Goal: Information Seeking & Learning: Learn about a topic

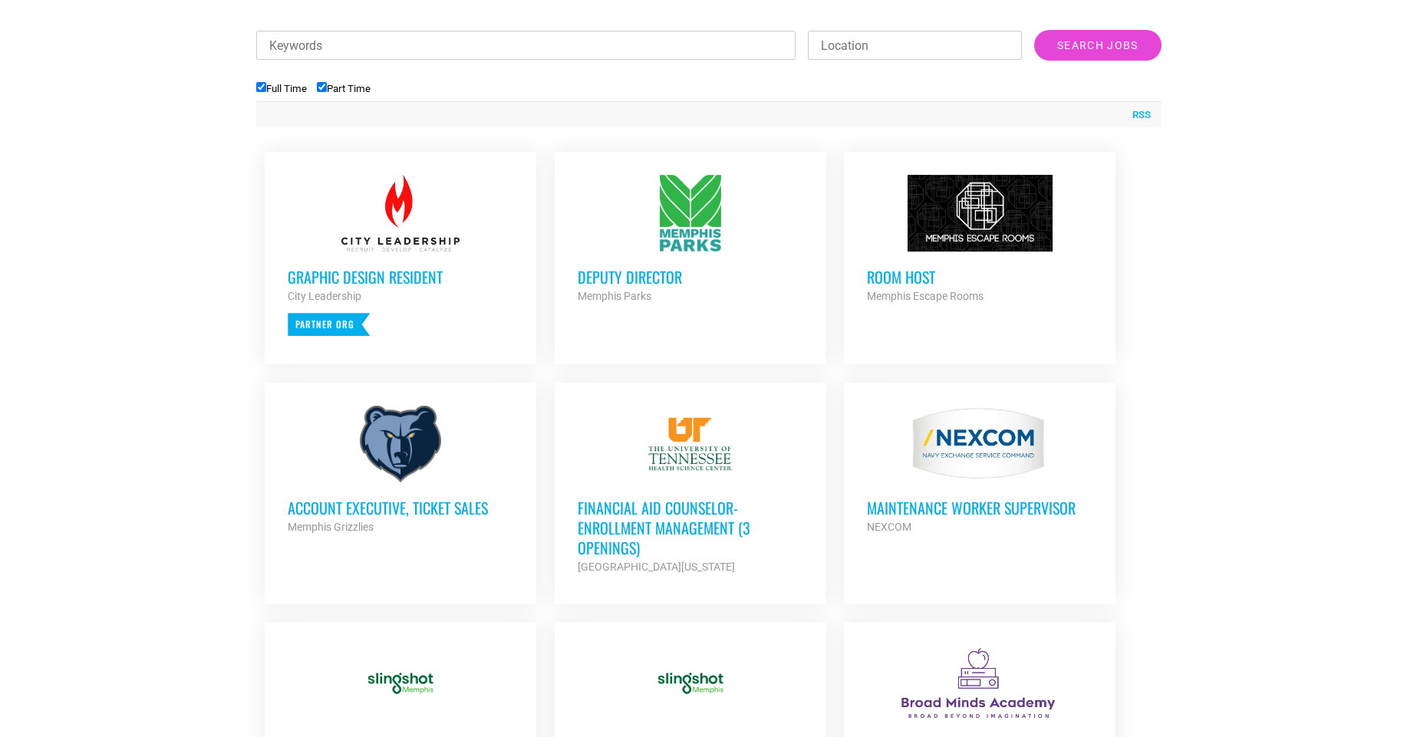
scroll to position [552, 0]
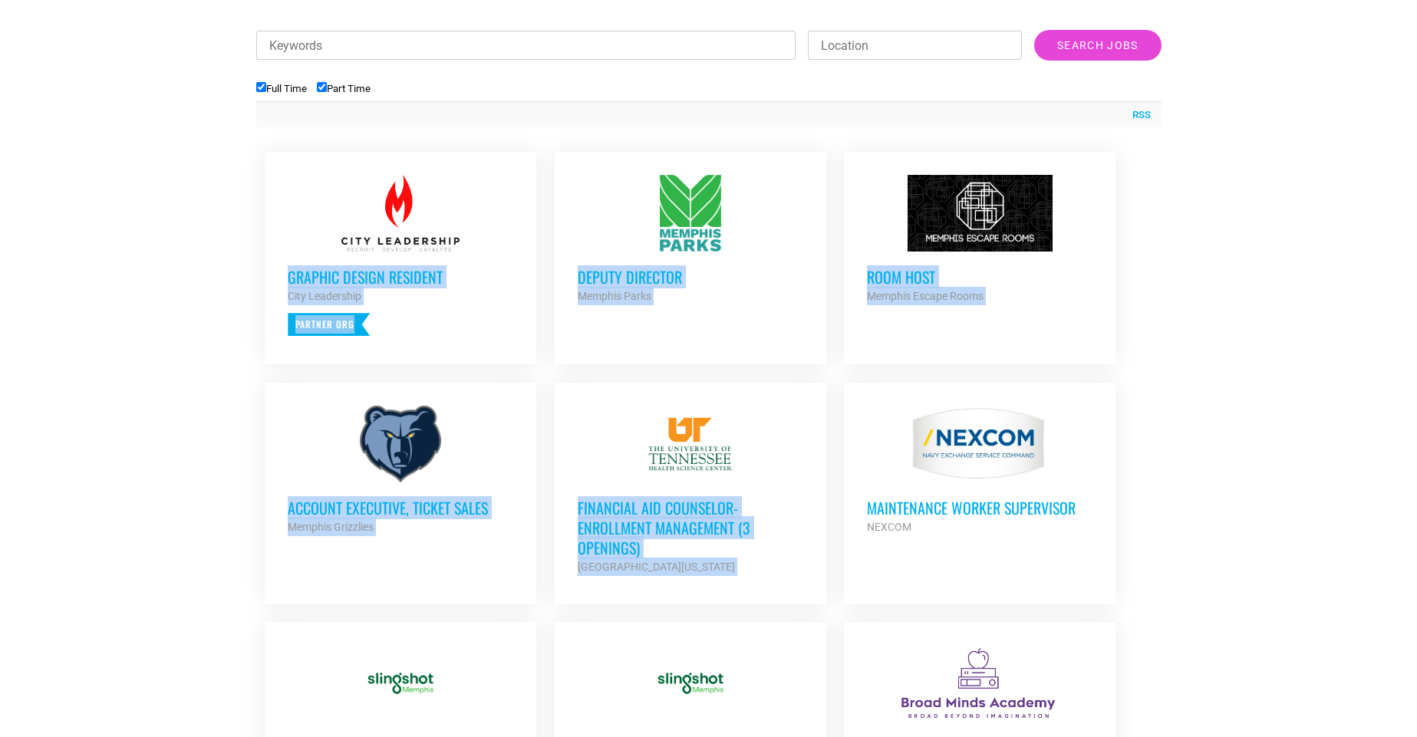
drag, startPoint x: 2, startPoint y: 239, endPoint x: 1062, endPoint y: 466, distance: 1084.4
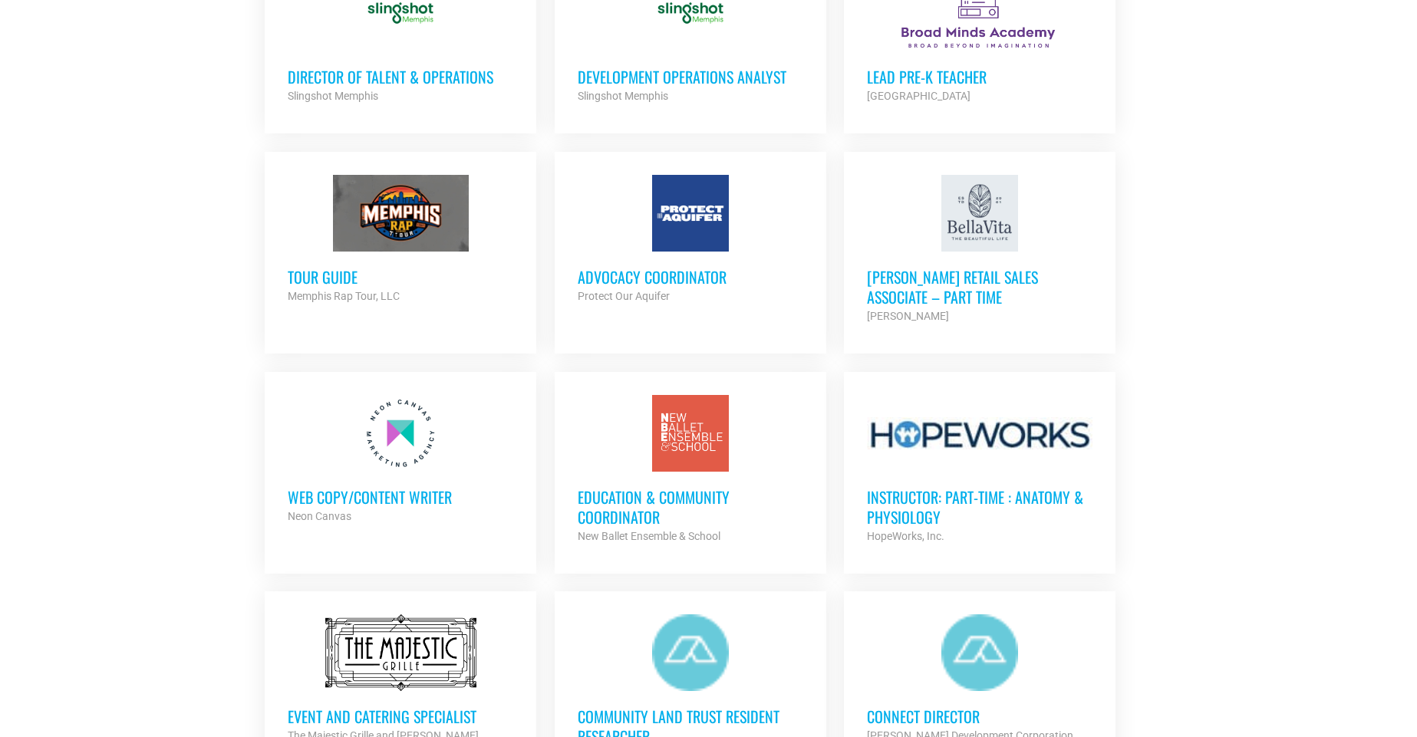
scroll to position [1097, 0]
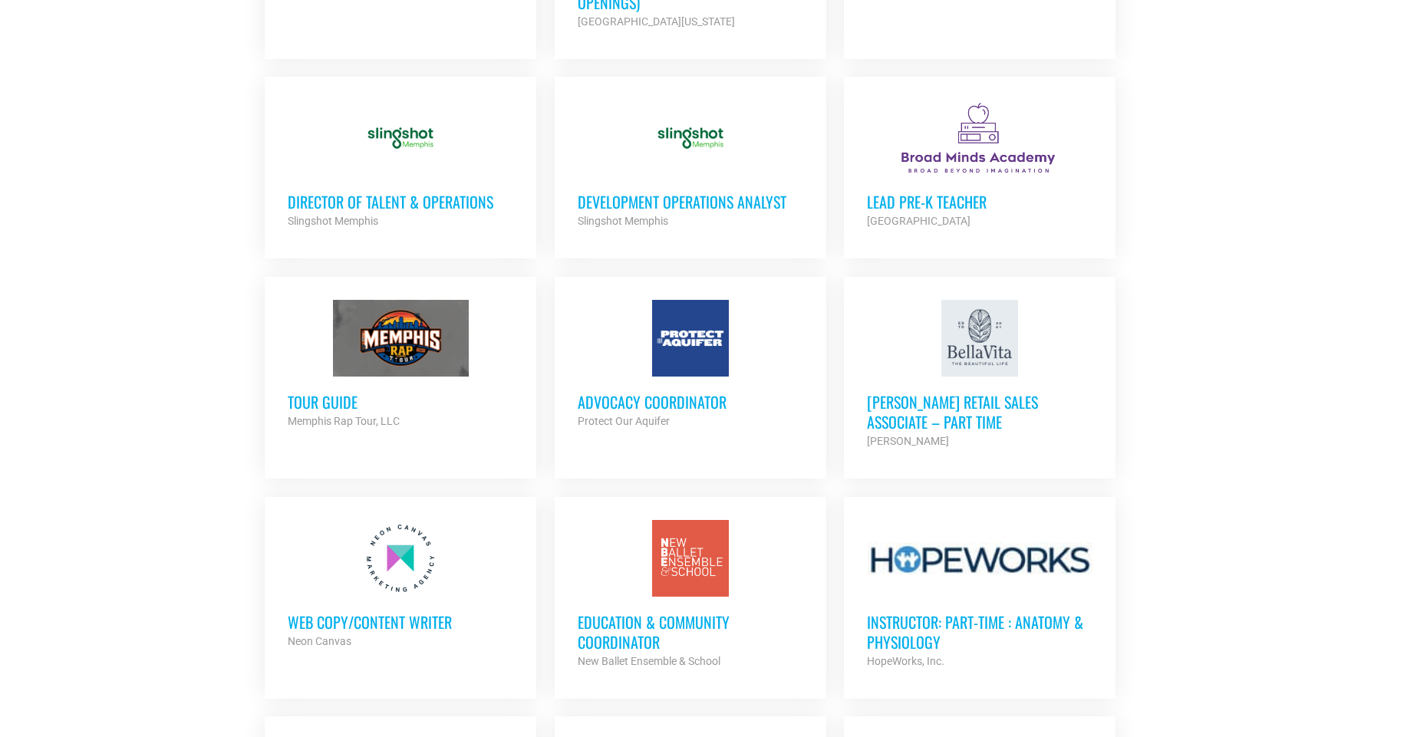
click at [708, 201] on h3 "Development Operations Analyst" at bounding box center [691, 202] width 226 height 20
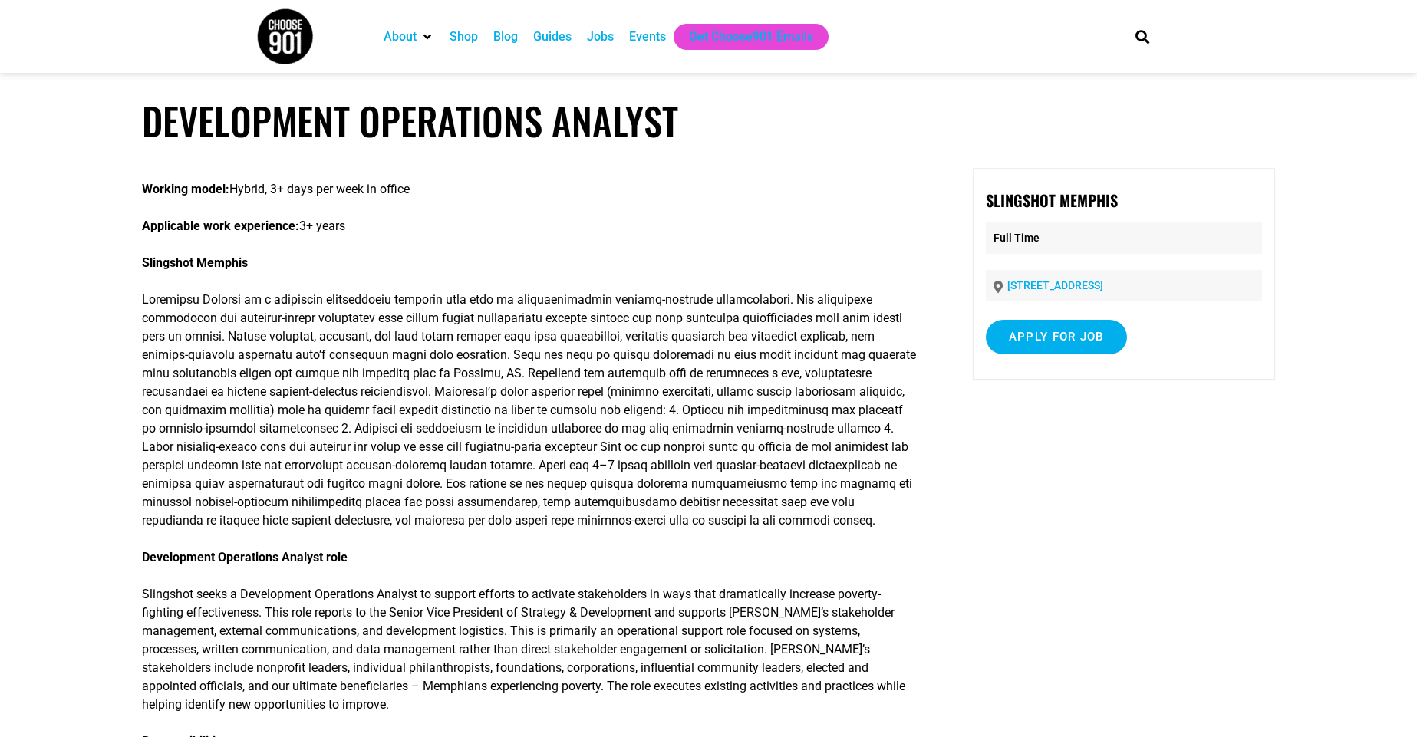
click at [358, 140] on h1 "Development Operations Analyst" at bounding box center [709, 120] width 1134 height 45
click at [358, 139] on h1 "Development Operations Analyst" at bounding box center [709, 120] width 1134 height 45
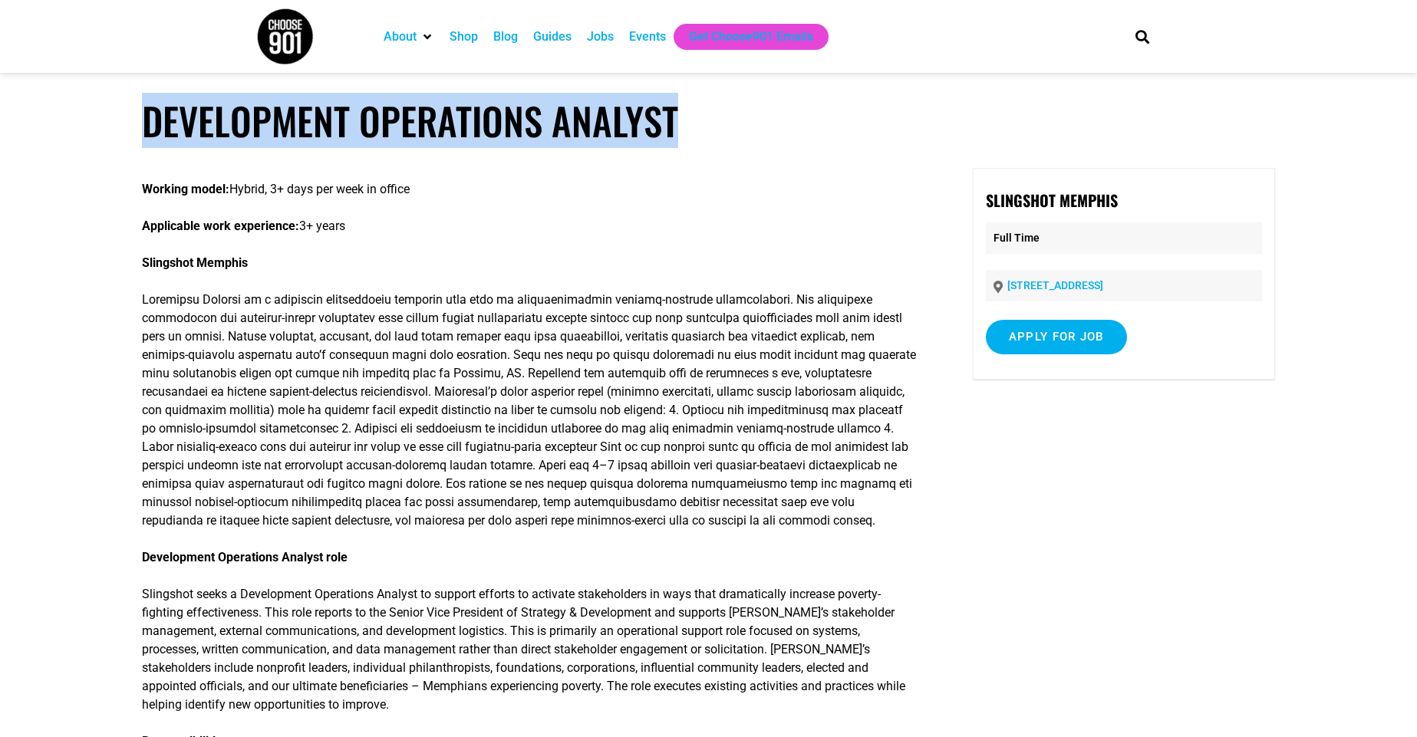
click at [358, 139] on h1 "Development Operations Analyst" at bounding box center [709, 120] width 1134 height 45
copy article "Development Operations Analyst"
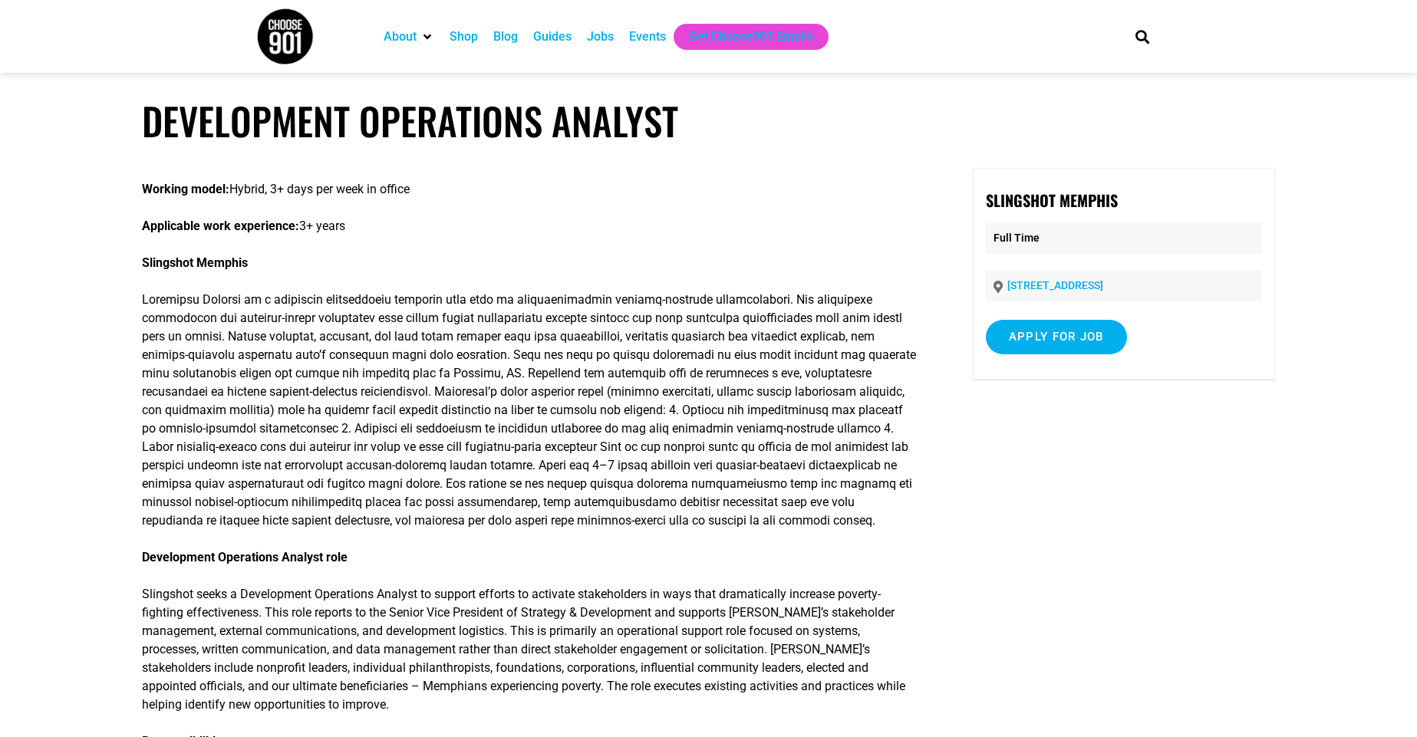
click at [223, 185] on strong "Working model:" at bounding box center [185, 189] width 87 height 15
drag, startPoint x: 1203, startPoint y: 288, endPoint x: 995, endPoint y: 279, distance: 208.9
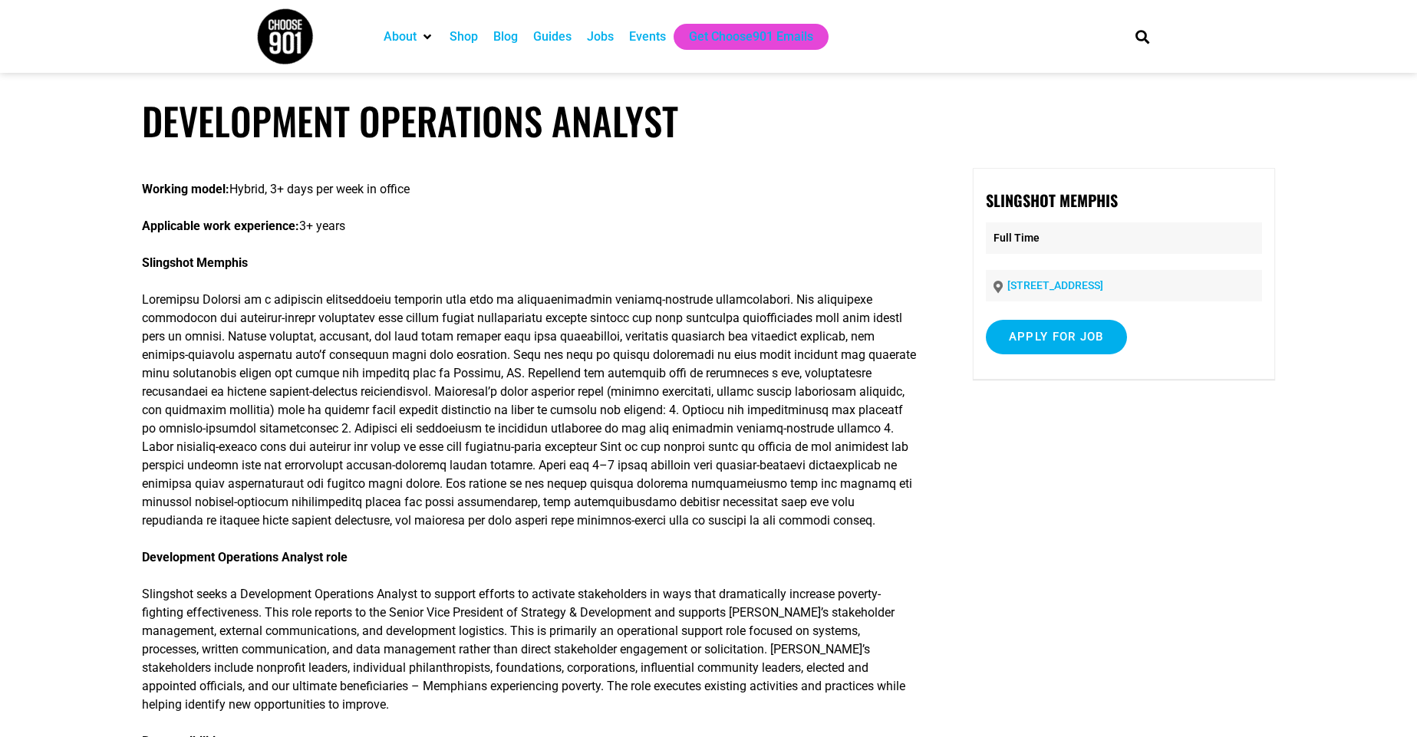
click at [995, 279] on p "[STREET_ADDRESS]" at bounding box center [1124, 285] width 276 height 31
copy link "[STREET_ADDRESS]"
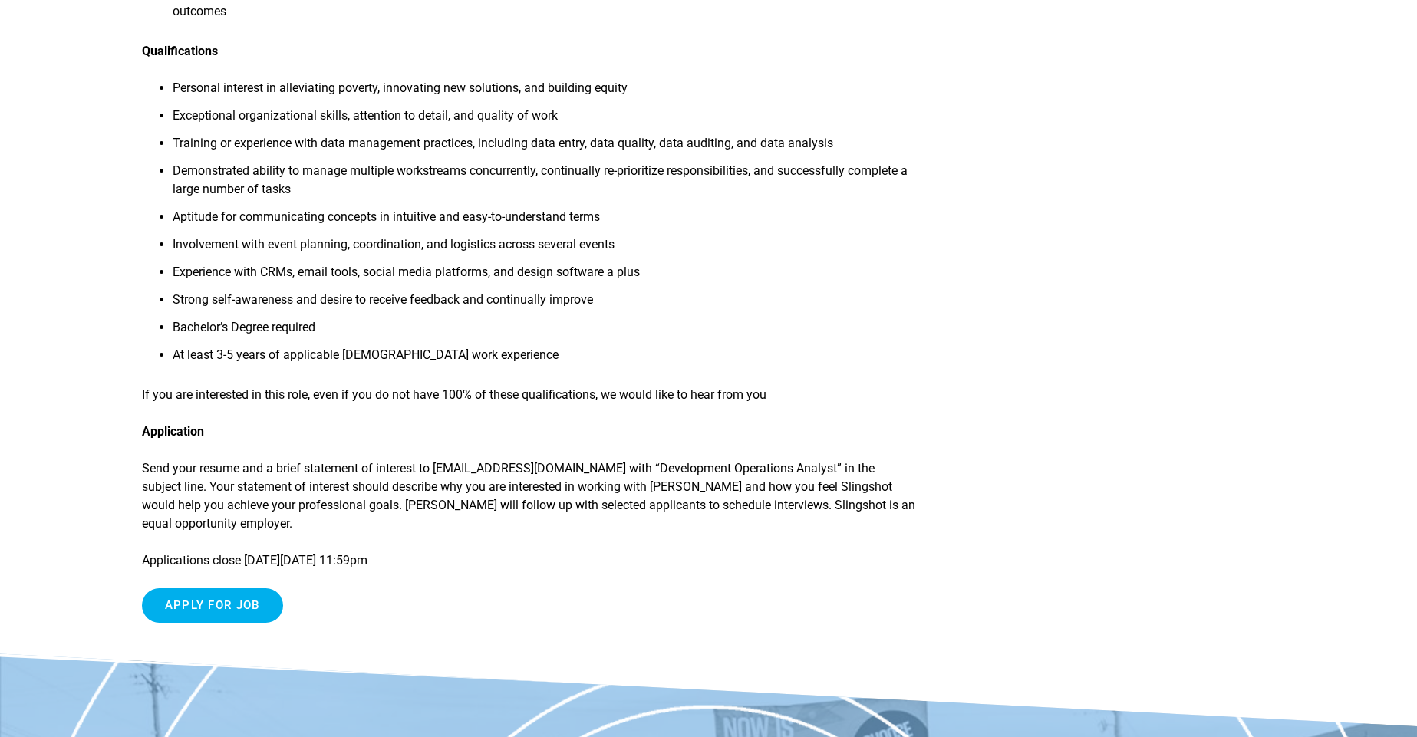
scroll to position [1653, 0]
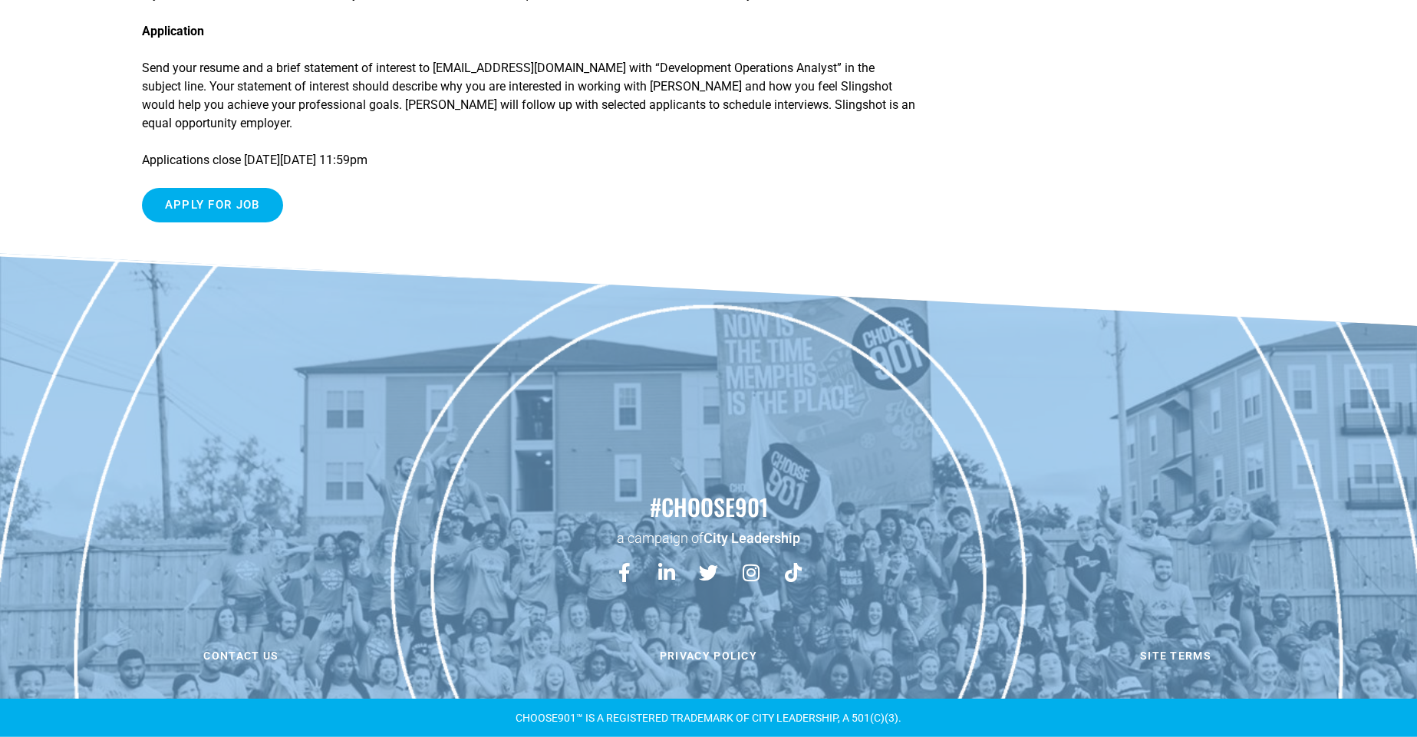
click at [460, 67] on p "Send your resume and a brief statement of interest to [EMAIL_ADDRESS][DOMAIN_NA…" at bounding box center [529, 96] width 774 height 74
drag, startPoint x: 460, startPoint y: 67, endPoint x: 594, endPoint y: 71, distance: 134.4
click at [594, 71] on p "Send your resume and a brief statement of interest to [EMAIL_ADDRESS][DOMAIN_NA…" at bounding box center [529, 96] width 774 height 74
copy p "[EMAIL_ADDRESS][DOMAIN_NAME]"
click at [180, 86] on p "Send your resume and a brief statement of interest to [EMAIL_ADDRESS][DOMAIN_NA…" at bounding box center [529, 96] width 774 height 74
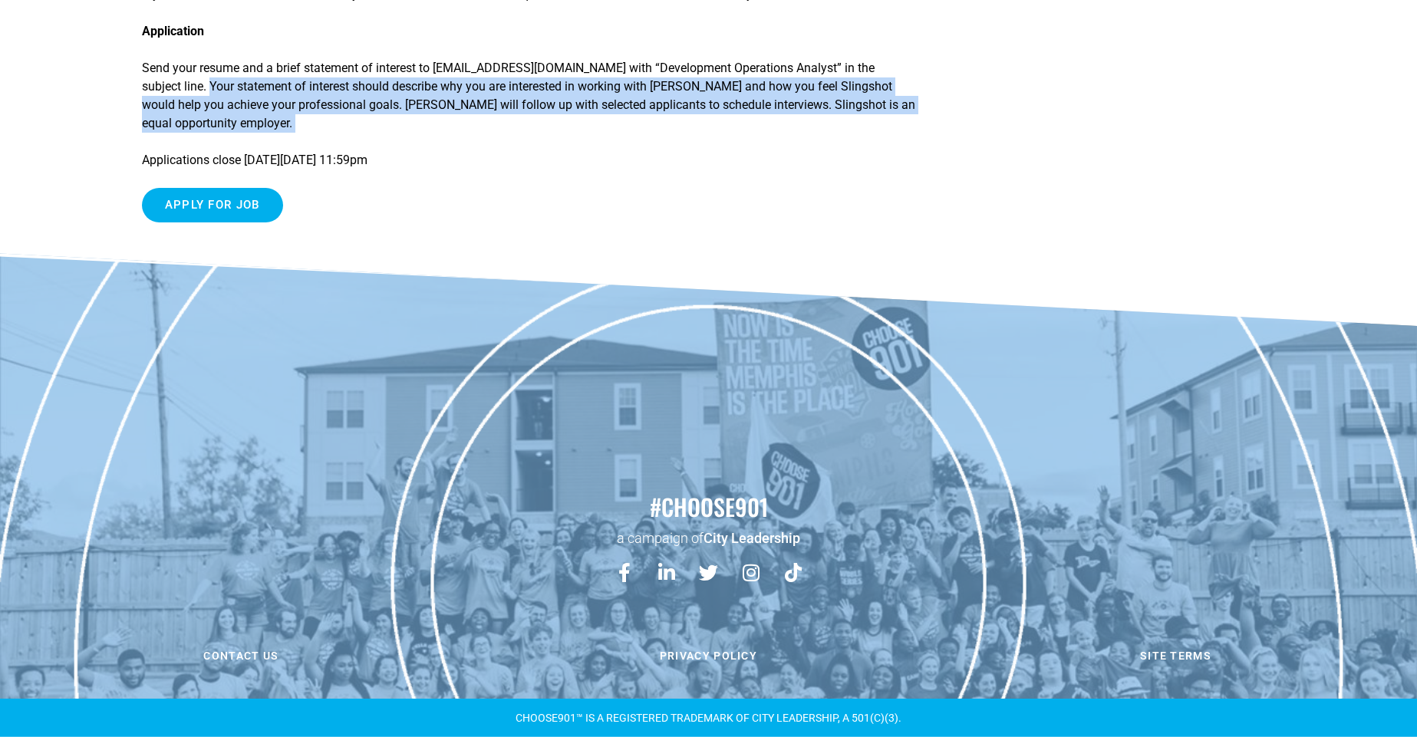
drag, startPoint x: 180, startPoint y: 86, endPoint x: 289, endPoint y: 124, distance: 114.6
click at [289, 124] on p "Send your resume and a brief statement of interest to [EMAIL_ADDRESS][DOMAIN_NA…" at bounding box center [529, 96] width 774 height 74
drag, startPoint x: 289, startPoint y: 124, endPoint x: 180, endPoint y: 94, distance: 113.0
click at [181, 94] on p "Send your resume and a brief statement of interest to [EMAIL_ADDRESS][DOMAIN_NA…" at bounding box center [529, 96] width 774 height 74
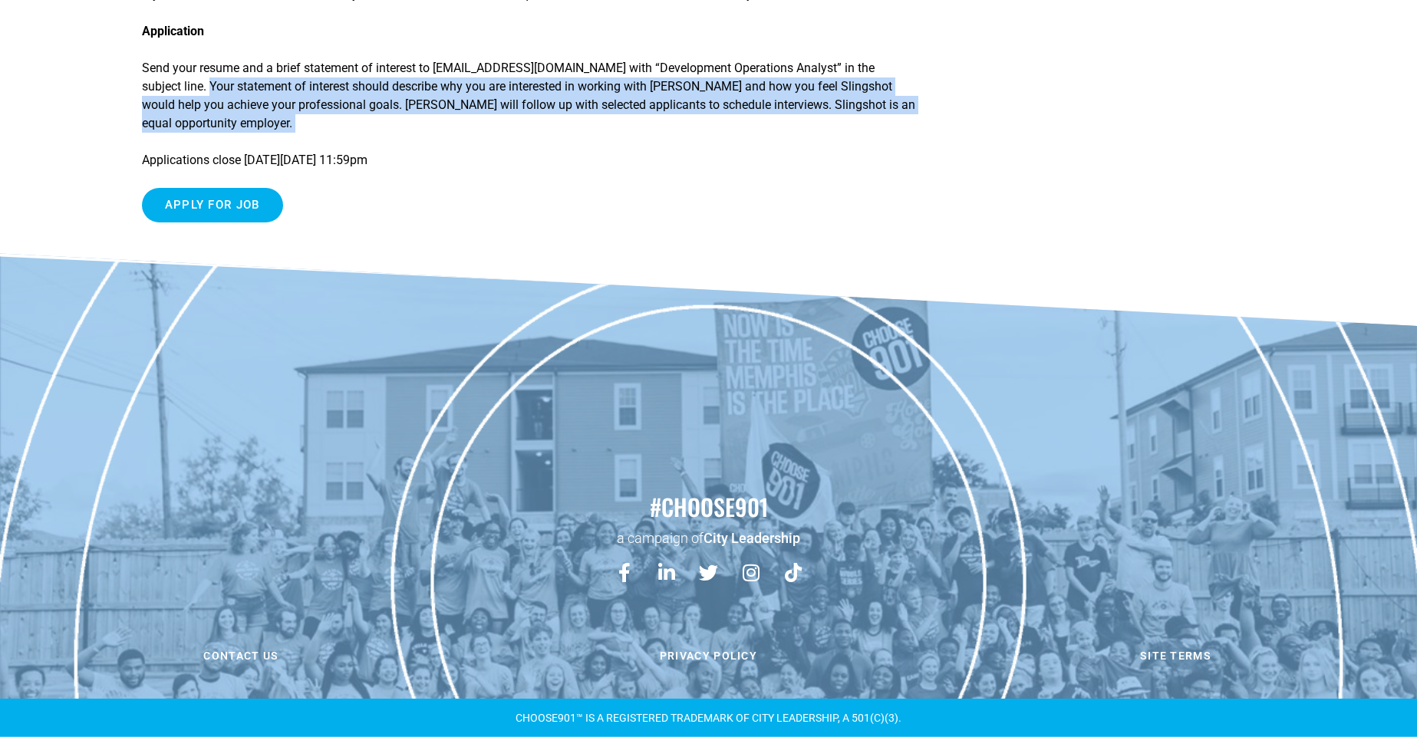
click at [180, 94] on p "Send your resume and a brief statement of interest to [EMAIL_ADDRESS][DOMAIN_NA…" at bounding box center [529, 96] width 774 height 74
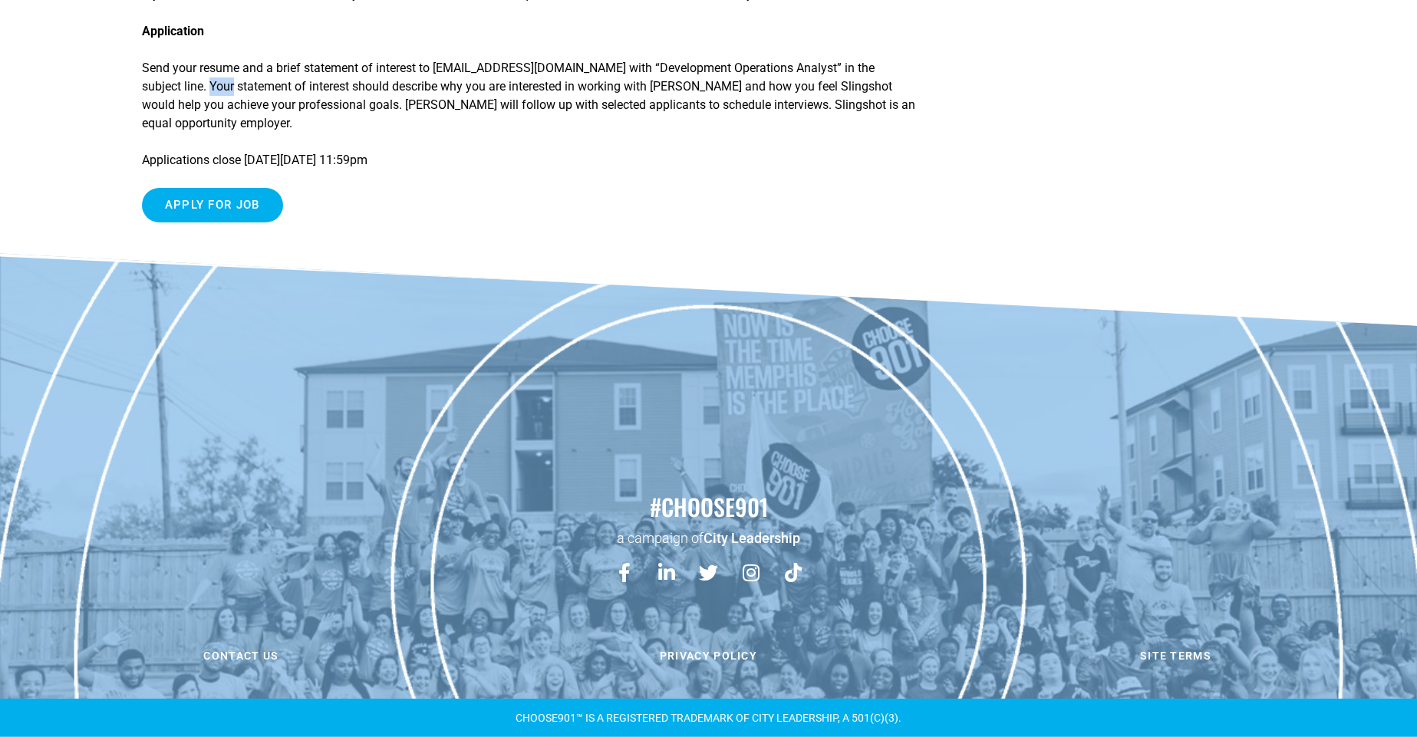
click at [180, 94] on p "Send your resume and a brief statement of interest to [EMAIL_ADDRESS][DOMAIN_NA…" at bounding box center [529, 96] width 774 height 74
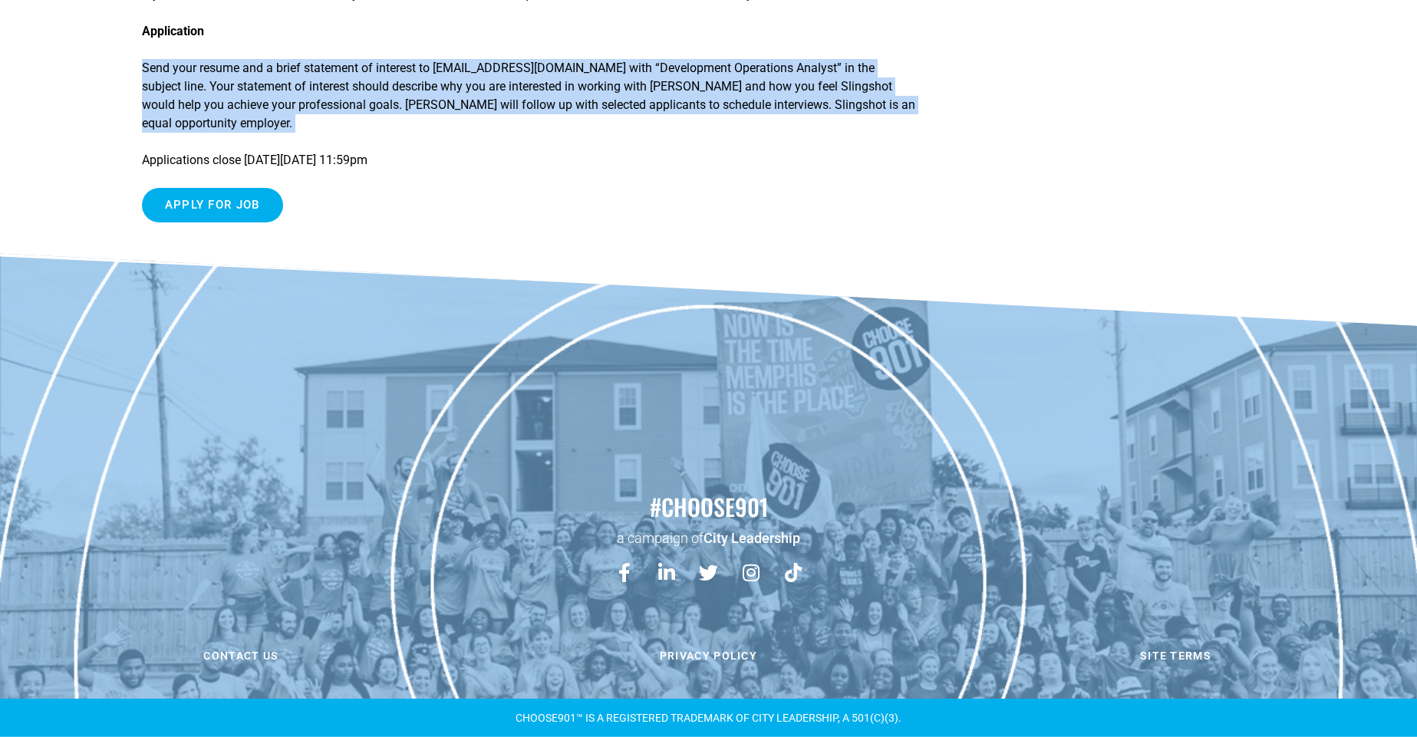
drag, startPoint x: 180, startPoint y: 94, endPoint x: 233, endPoint y: 114, distance: 56.9
click at [233, 114] on p "Send your resume and a brief statement of interest to [EMAIL_ADDRESS][DOMAIN_NA…" at bounding box center [529, 96] width 774 height 74
click at [200, 91] on p "Send your resume and a brief statement of interest to [EMAIL_ADDRESS][DOMAIN_NA…" at bounding box center [529, 96] width 774 height 74
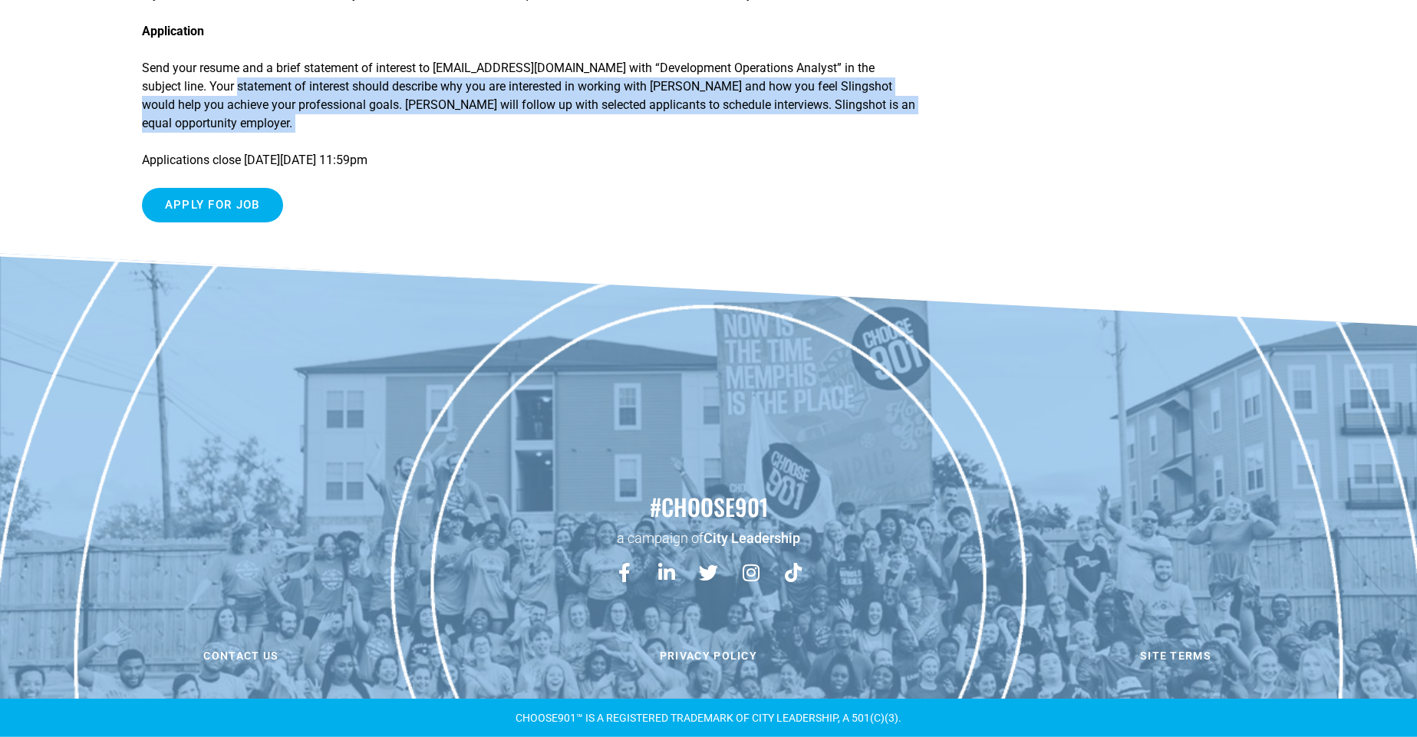
drag, startPoint x: 200, startPoint y: 91, endPoint x: 244, endPoint y: 117, distance: 52.0
click at [244, 117] on p "Send your resume and a brief statement of interest to [EMAIL_ADDRESS][DOMAIN_NA…" at bounding box center [529, 96] width 774 height 74
drag, startPoint x: 290, startPoint y: 97, endPoint x: 386, endPoint y: 107, distance: 96.4
click at [374, 99] on p "Send your resume and a brief statement of interest to [EMAIL_ADDRESS][DOMAIN_NA…" at bounding box center [529, 96] width 774 height 74
click at [421, 111] on p "Send your resume and a brief statement of interest to [EMAIL_ADDRESS][DOMAIN_NA…" at bounding box center [529, 96] width 774 height 74
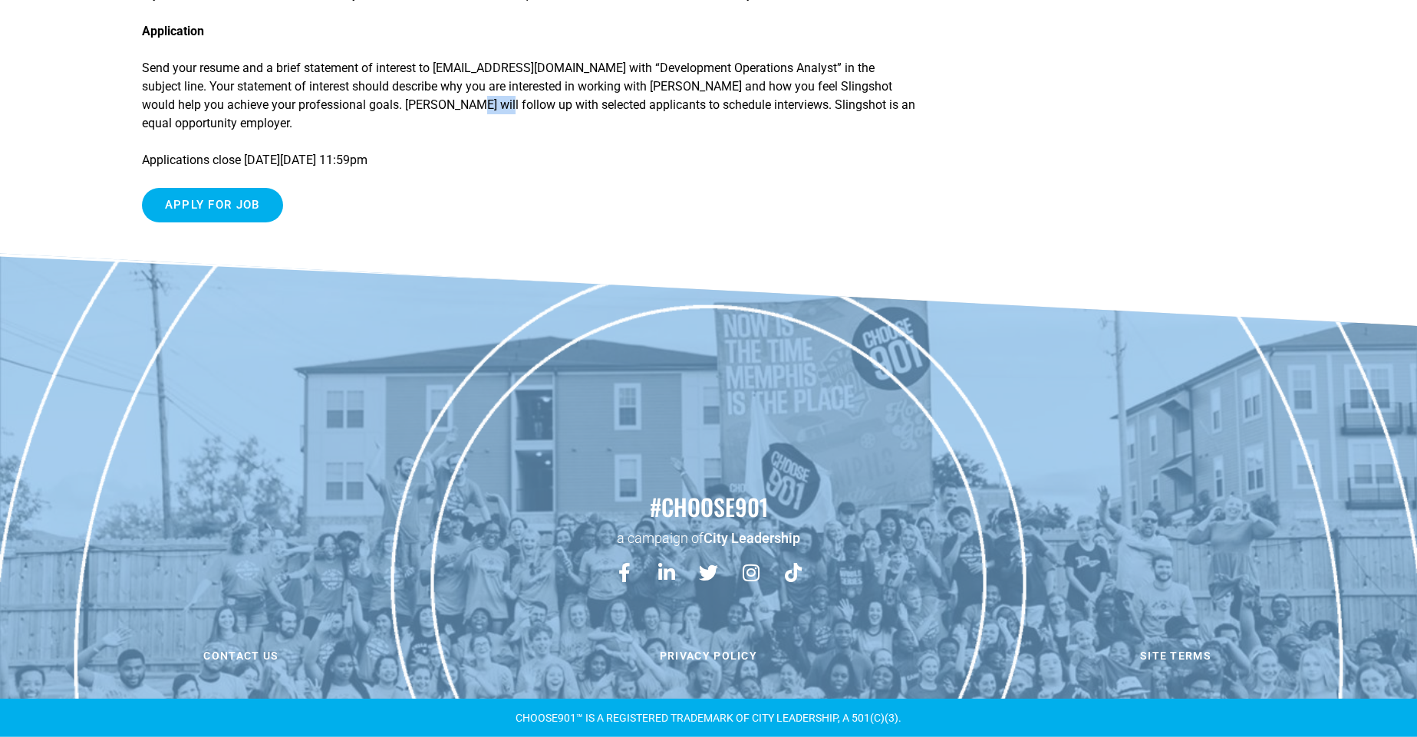
click at [421, 111] on p "Send your resume and a brief statement of interest to [EMAIL_ADDRESS][DOMAIN_NA…" at bounding box center [529, 96] width 774 height 74
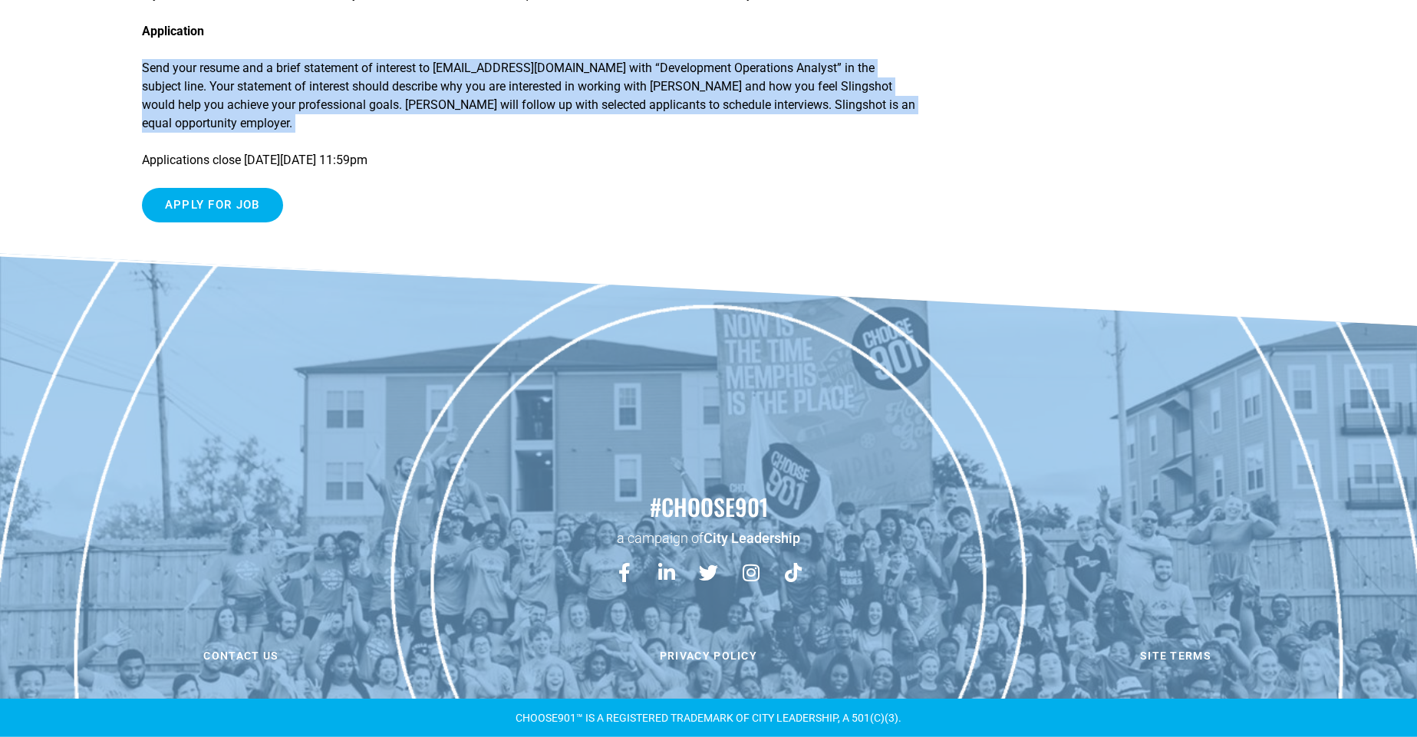
click at [421, 111] on p "Send your resume and a brief statement of interest to [EMAIL_ADDRESS][DOMAIN_NA…" at bounding box center [529, 96] width 774 height 74
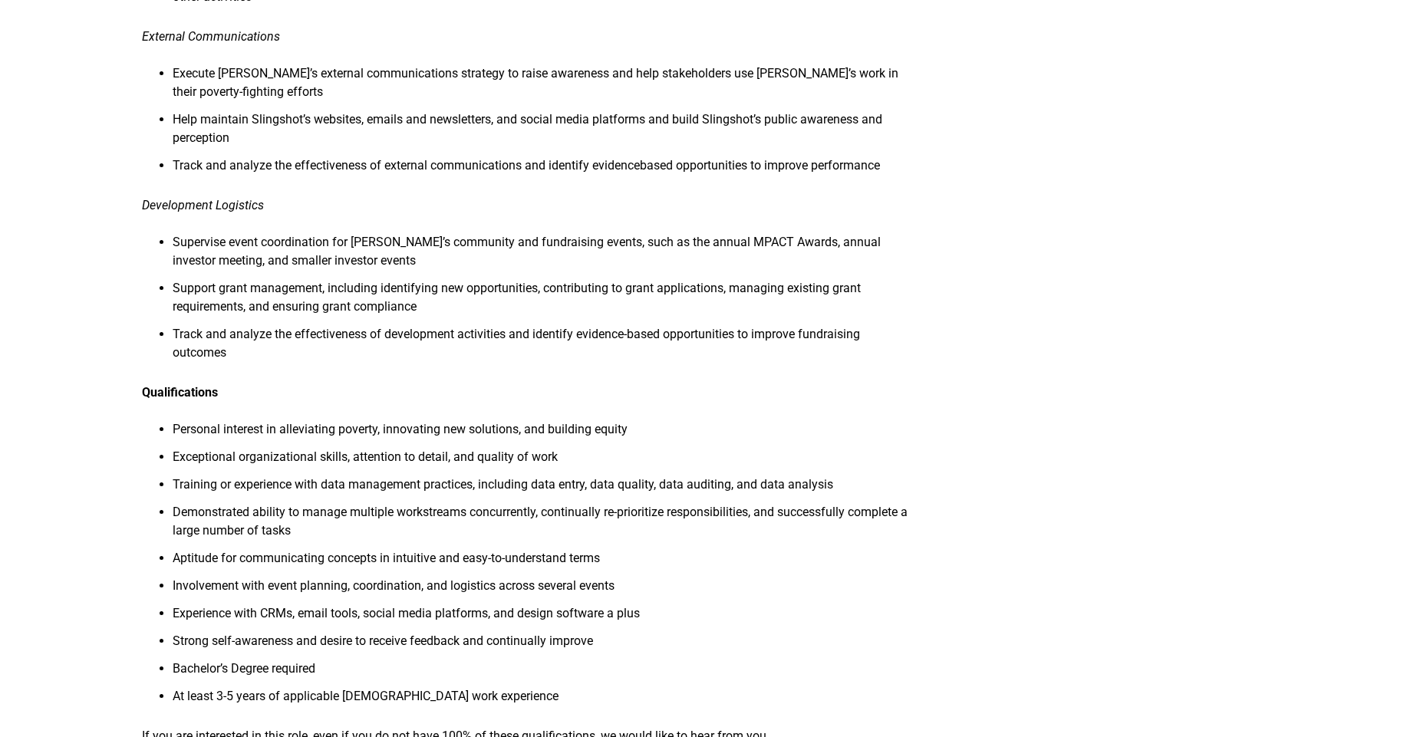
scroll to position [824, 0]
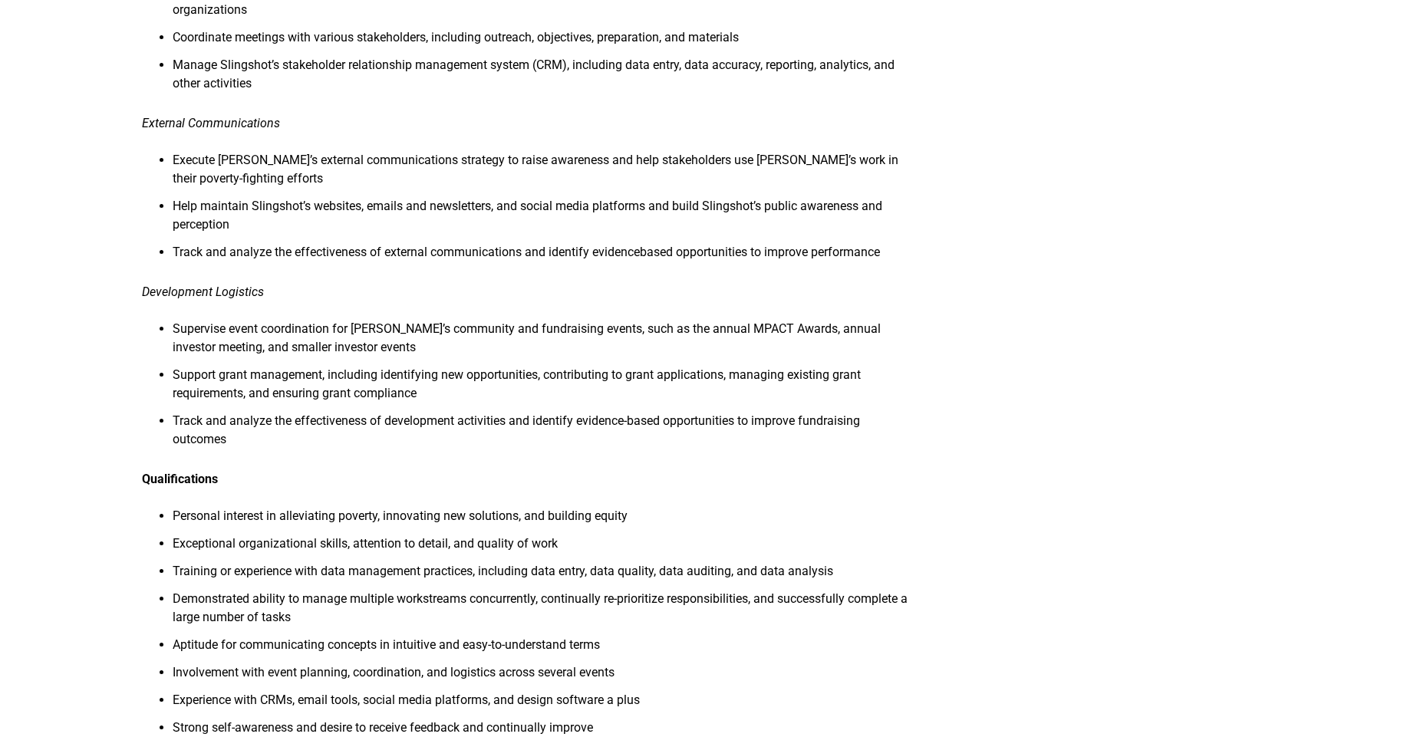
click at [454, 208] on li "Help maintain Slingshot’s websites, emails and newsletters, and social media pl…" at bounding box center [545, 220] width 744 height 46
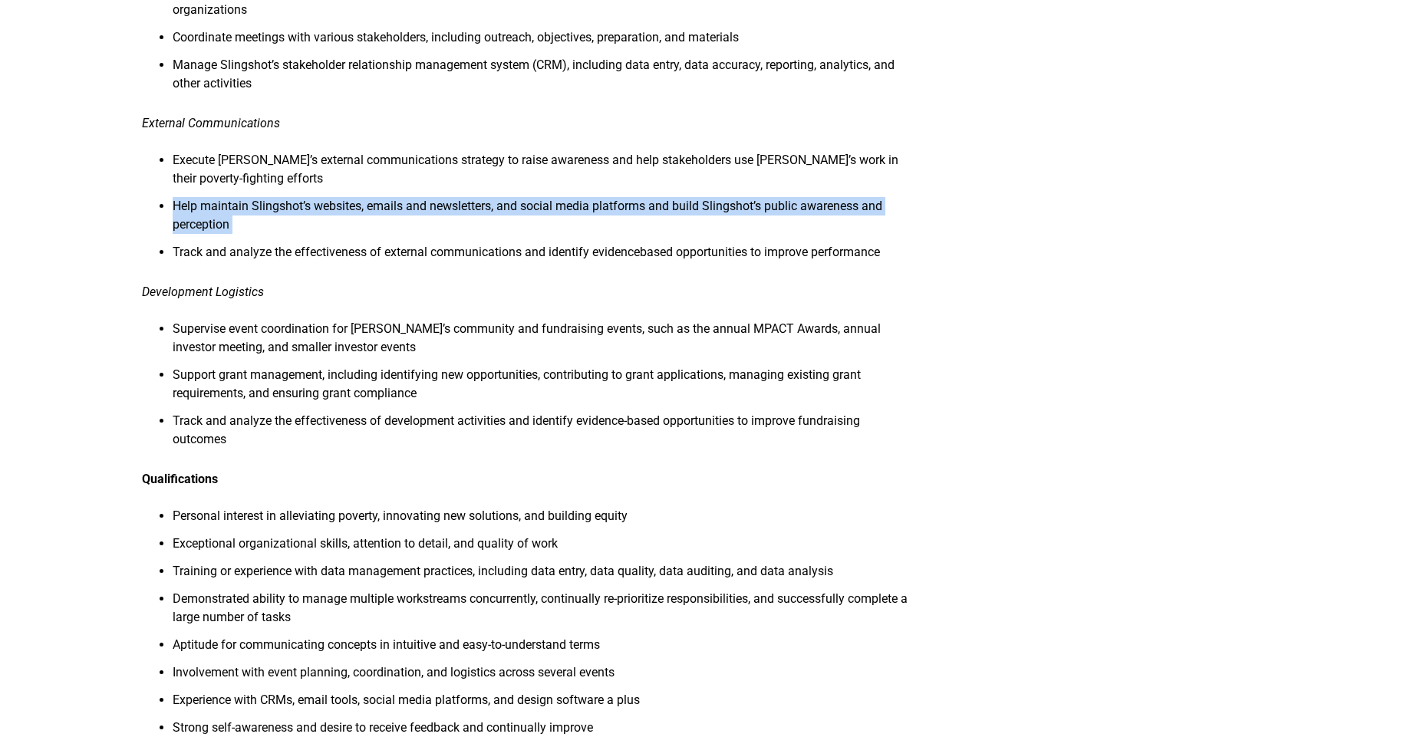
click at [454, 208] on li "Help maintain Slingshot’s websites, emails and newsletters, and social media pl…" at bounding box center [545, 220] width 744 height 46
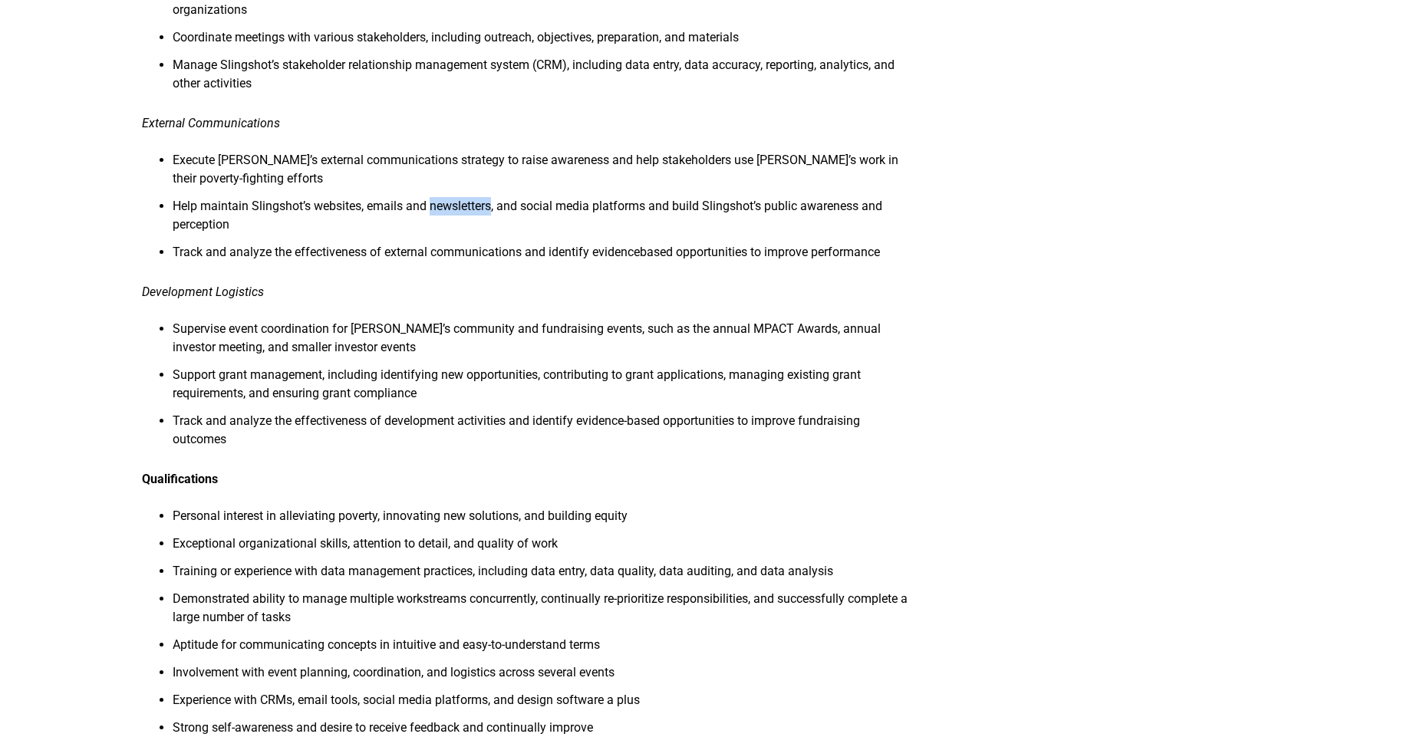
click at [454, 208] on li "Help maintain Slingshot’s websites, emails and newsletters, and social media pl…" at bounding box center [545, 220] width 744 height 46
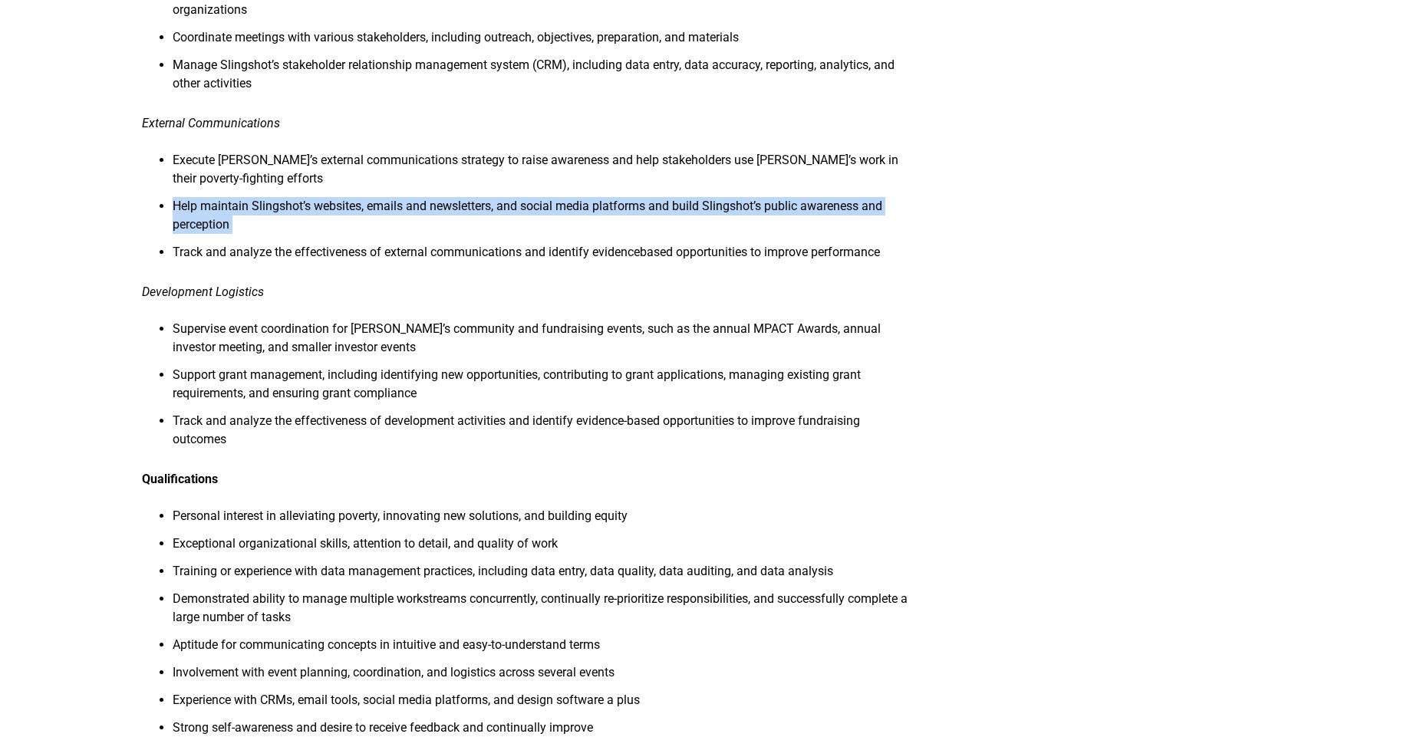
click at [454, 208] on li "Help maintain Slingshot’s websites, emails and newsletters, and social media pl…" at bounding box center [545, 220] width 744 height 46
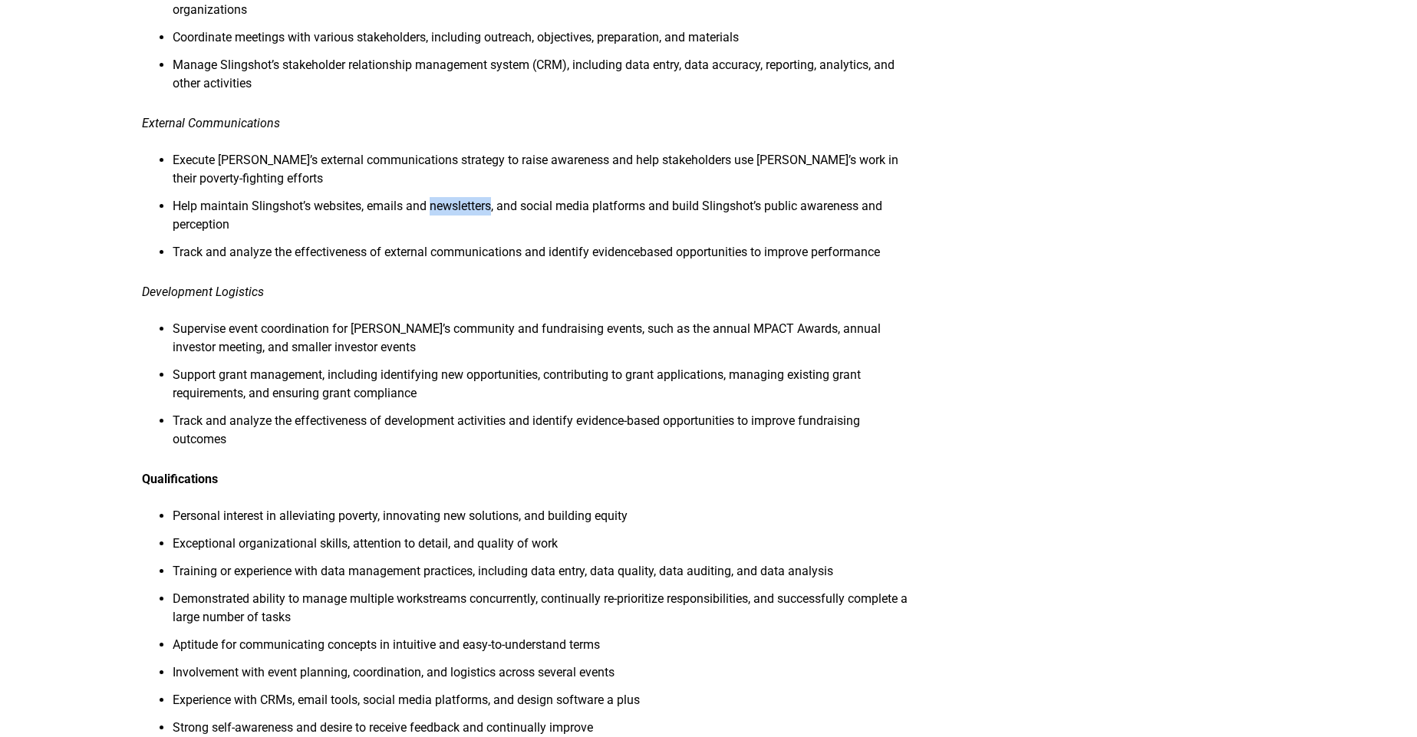
click at [454, 208] on li "Help maintain Slingshot’s websites, emails and newsletters, and social media pl…" at bounding box center [545, 220] width 744 height 46
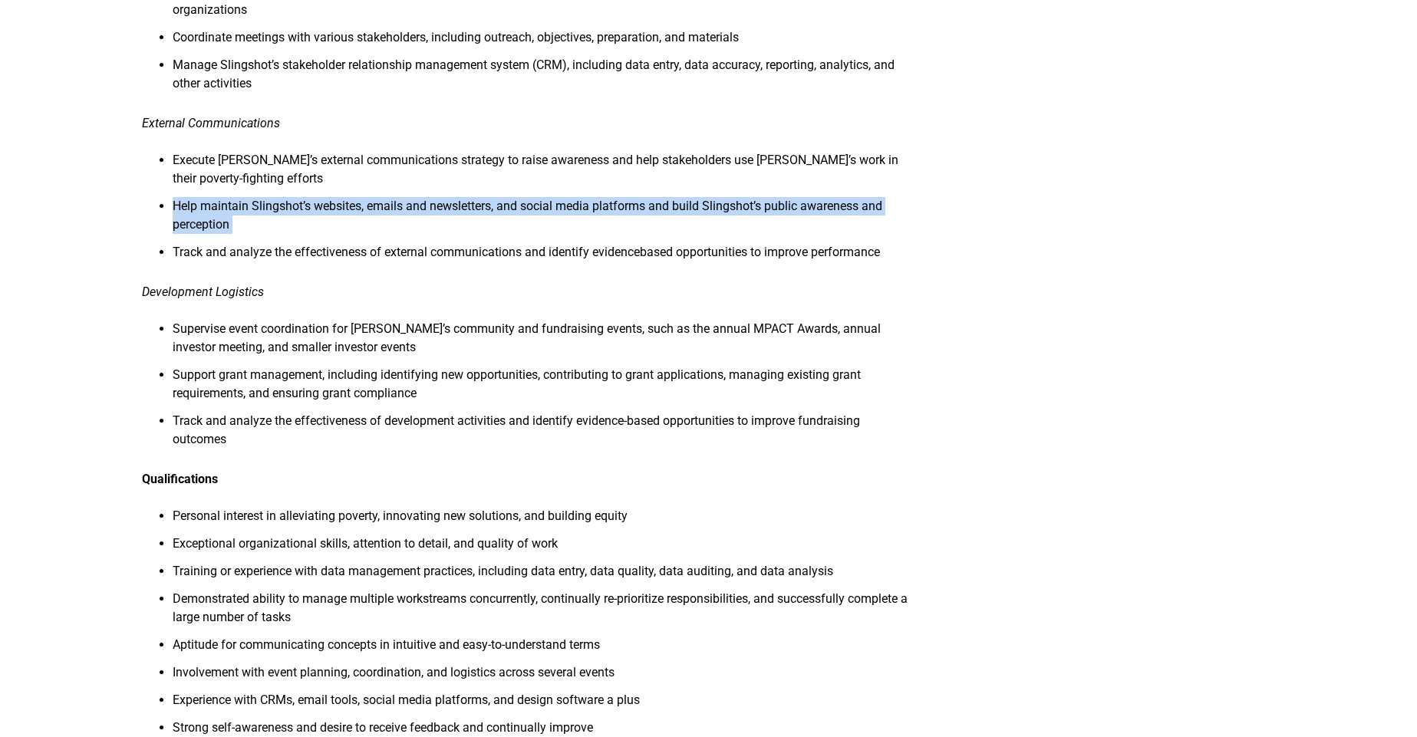
click at [454, 208] on li "Help maintain Slingshot’s websites, emails and newsletters, and social media pl…" at bounding box center [545, 220] width 744 height 46
click at [461, 211] on li "Help maintain Slingshot’s websites, emails and newsletters, and social media pl…" at bounding box center [545, 220] width 744 height 46
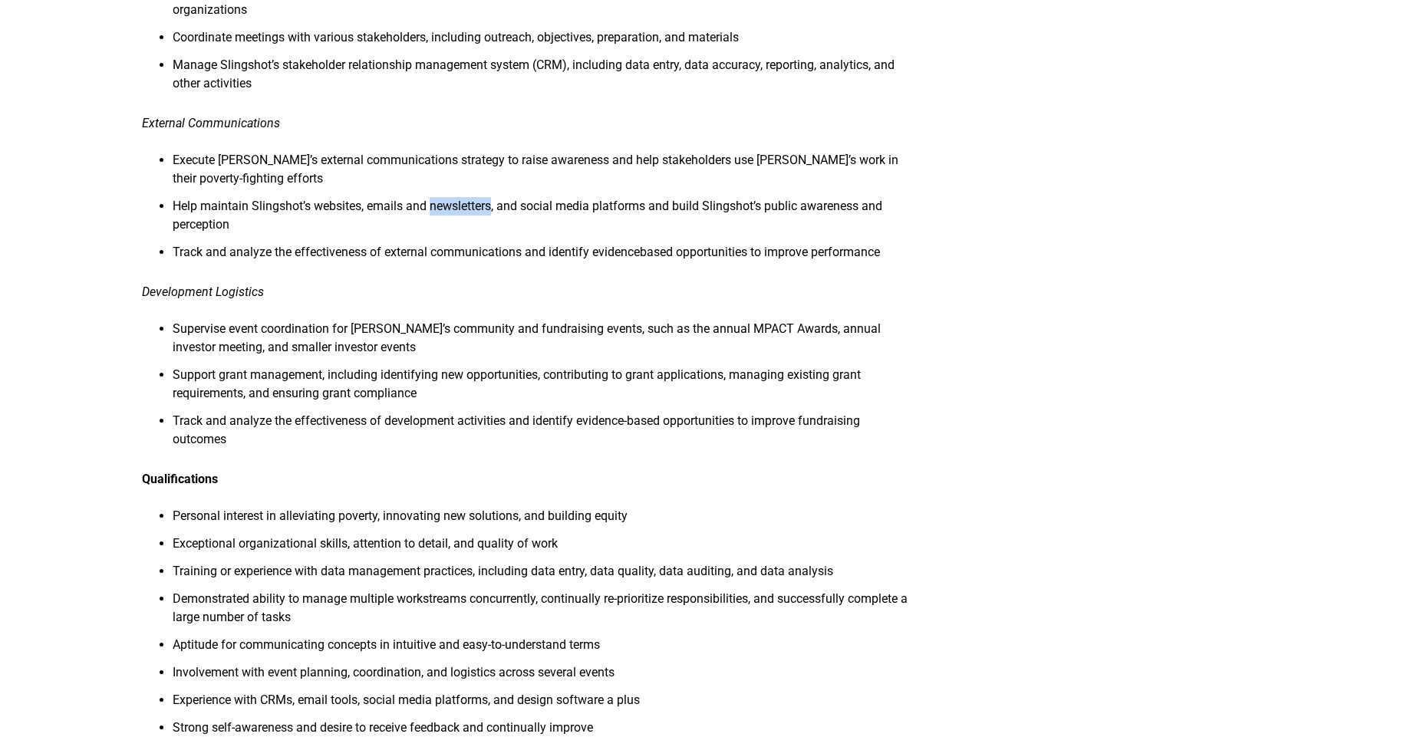
click at [461, 211] on li "Help maintain Slingshot’s websites, emails and newsletters, and social media pl…" at bounding box center [545, 220] width 744 height 46
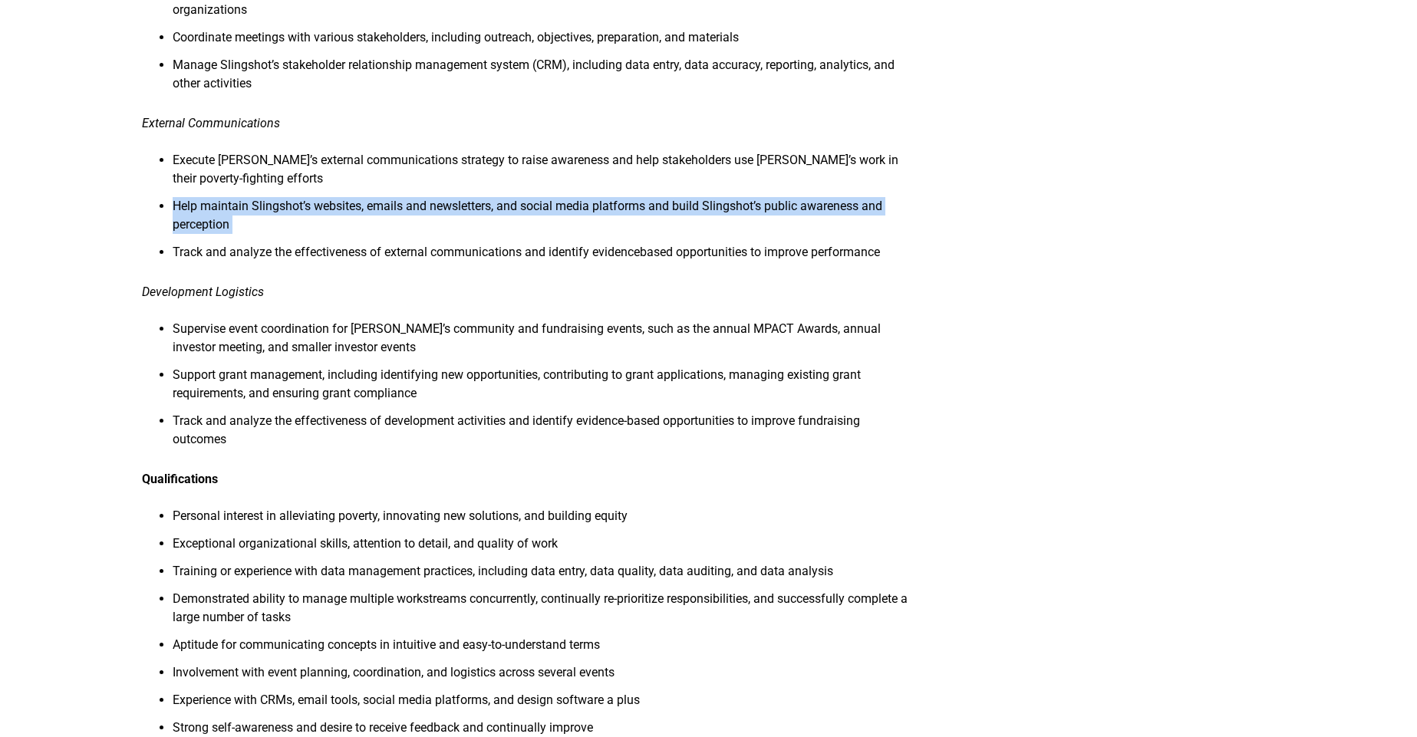
click at [461, 211] on li "Help maintain Slingshot’s websites, emails and newsletters, and social media pl…" at bounding box center [545, 220] width 744 height 46
click at [541, 220] on li "Help maintain Slingshot’s websites, emails and newsletters, and social media pl…" at bounding box center [545, 220] width 744 height 46
